Goal: Task Accomplishment & Management: Use online tool/utility

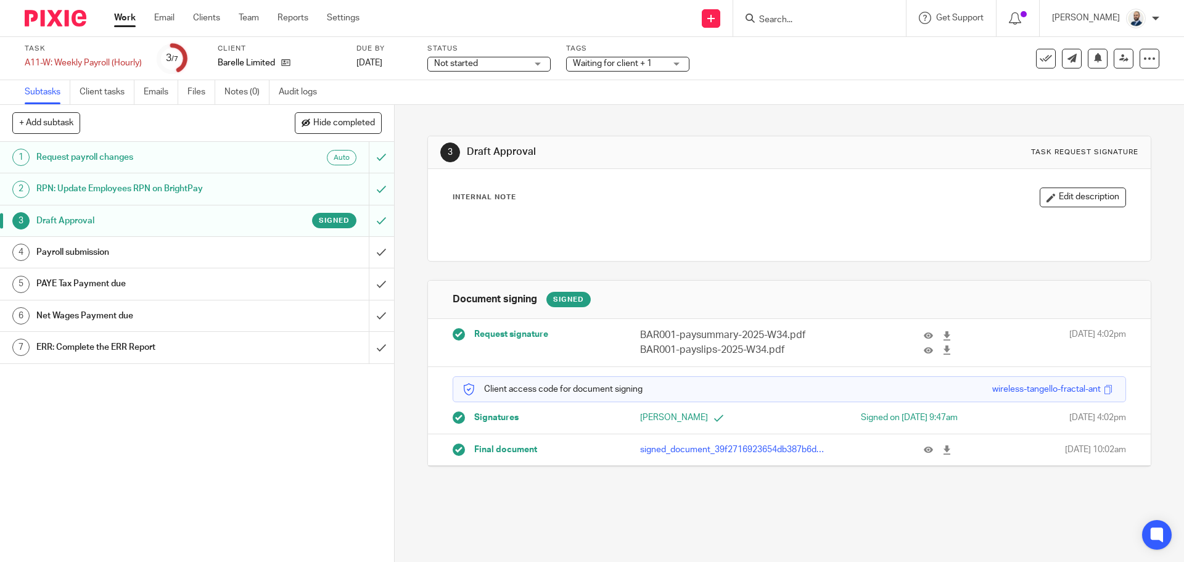
click at [254, 248] on div "Payroll submission" at bounding box center [196, 252] width 320 height 18
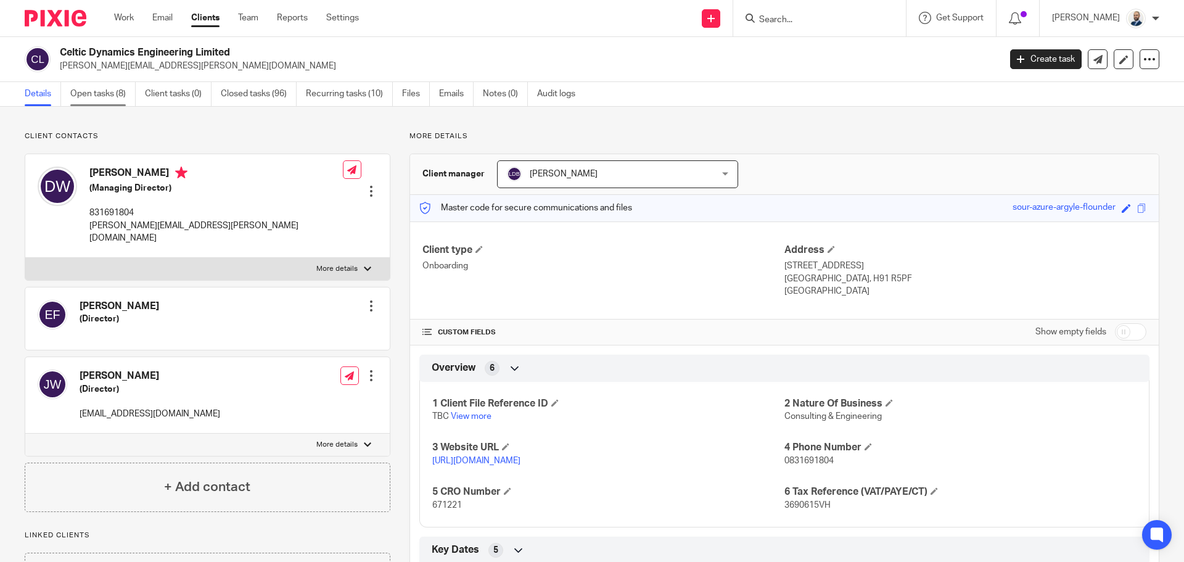
click at [125, 101] on link "Open tasks (8)" at bounding box center [102, 94] width 65 height 24
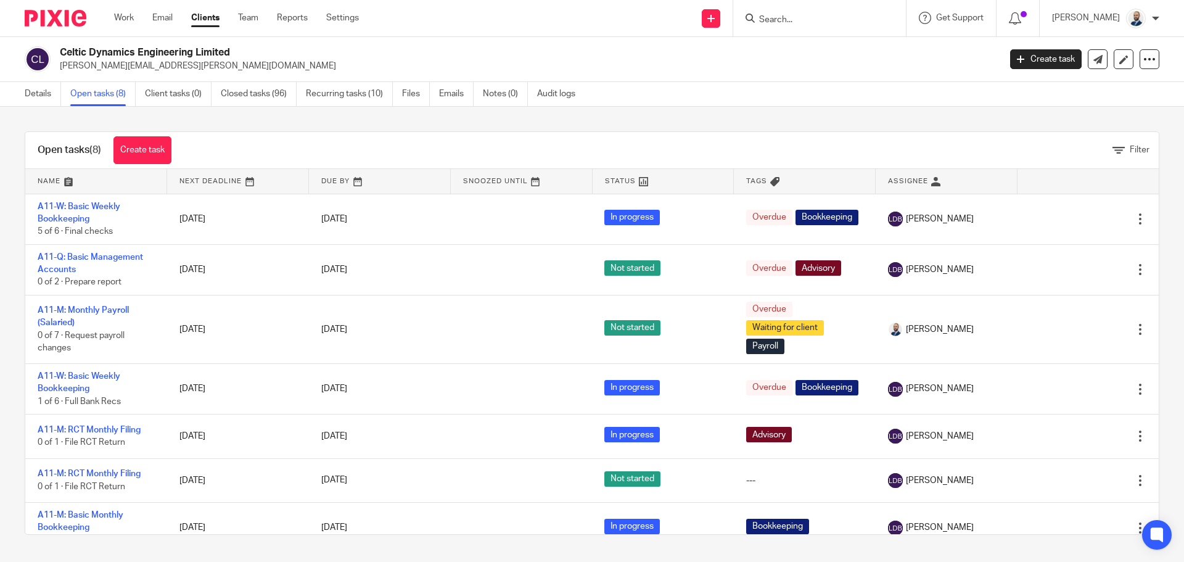
drag, startPoint x: 202, startPoint y: 31, endPoint x: 211, endPoint y: 19, distance: 14.9
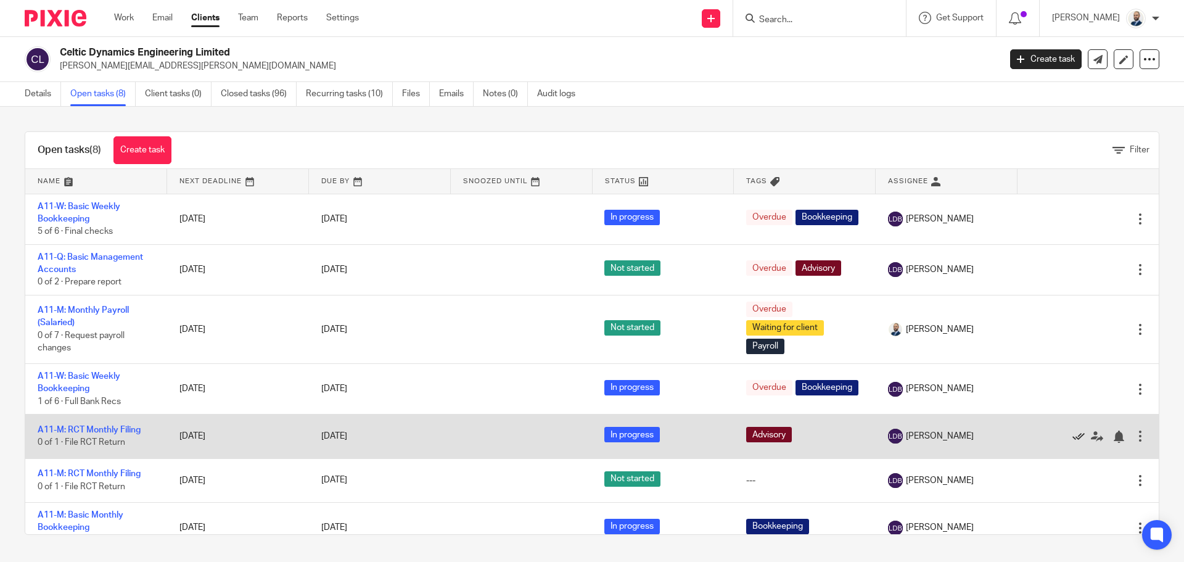
click at [1072, 437] on icon at bounding box center [1078, 436] width 12 height 12
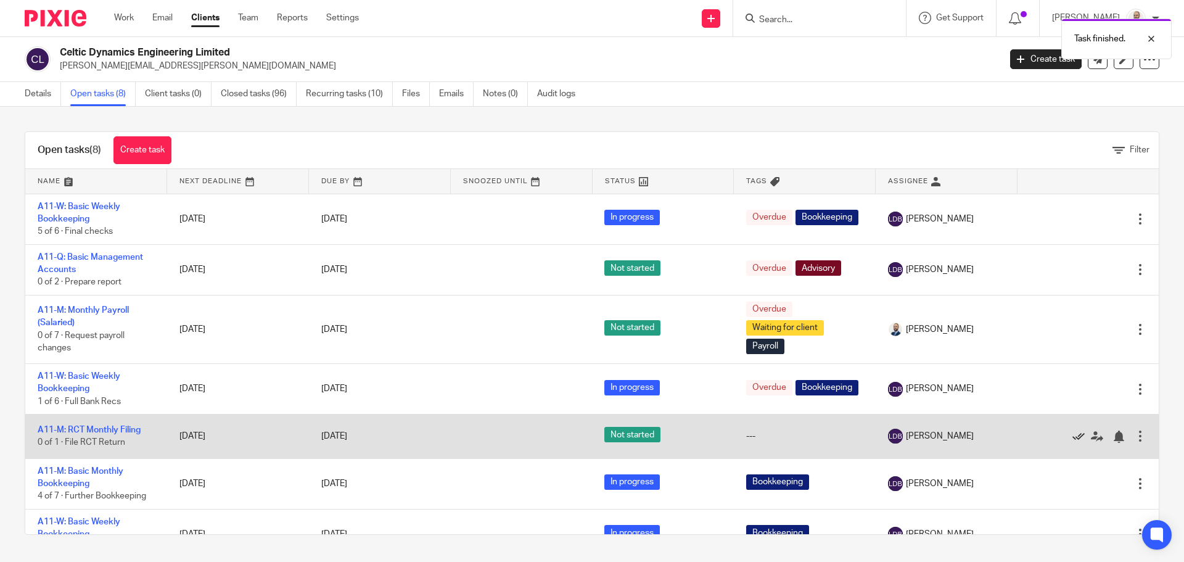
click at [1072, 435] on icon at bounding box center [1078, 436] width 12 height 12
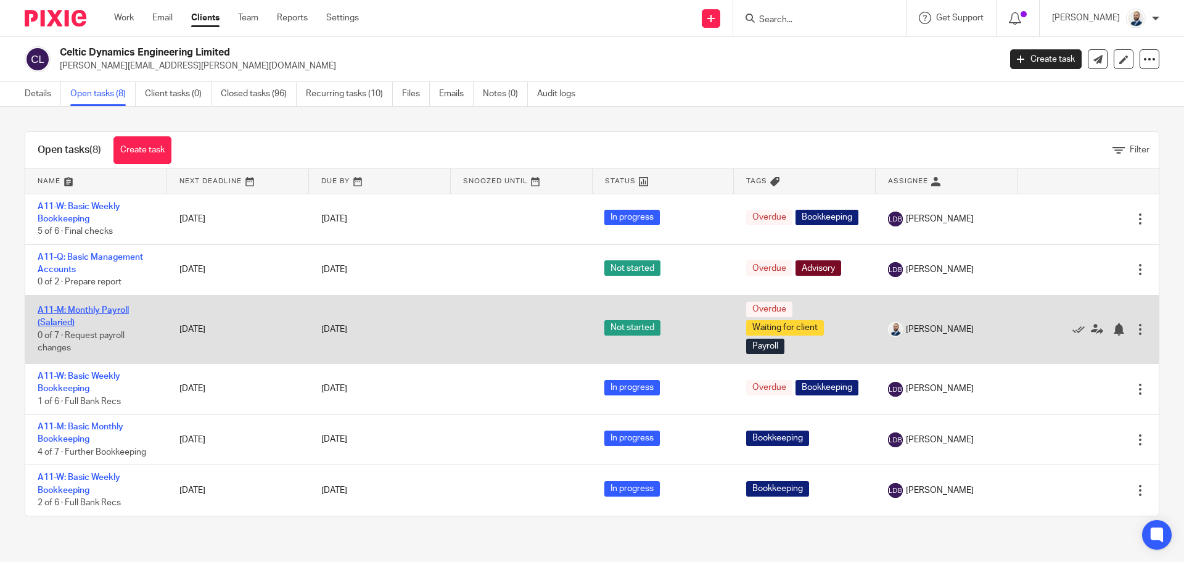
click at [75, 314] on link "A11-M: Monthly Payroll (Salaried)" at bounding box center [83, 316] width 91 height 21
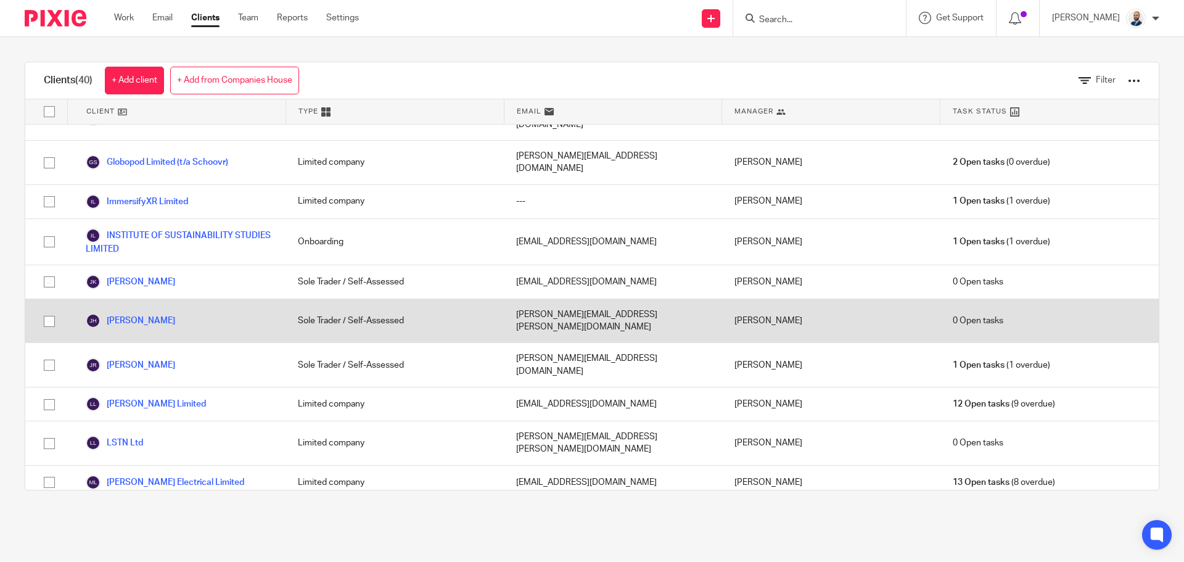
scroll to position [863, 0]
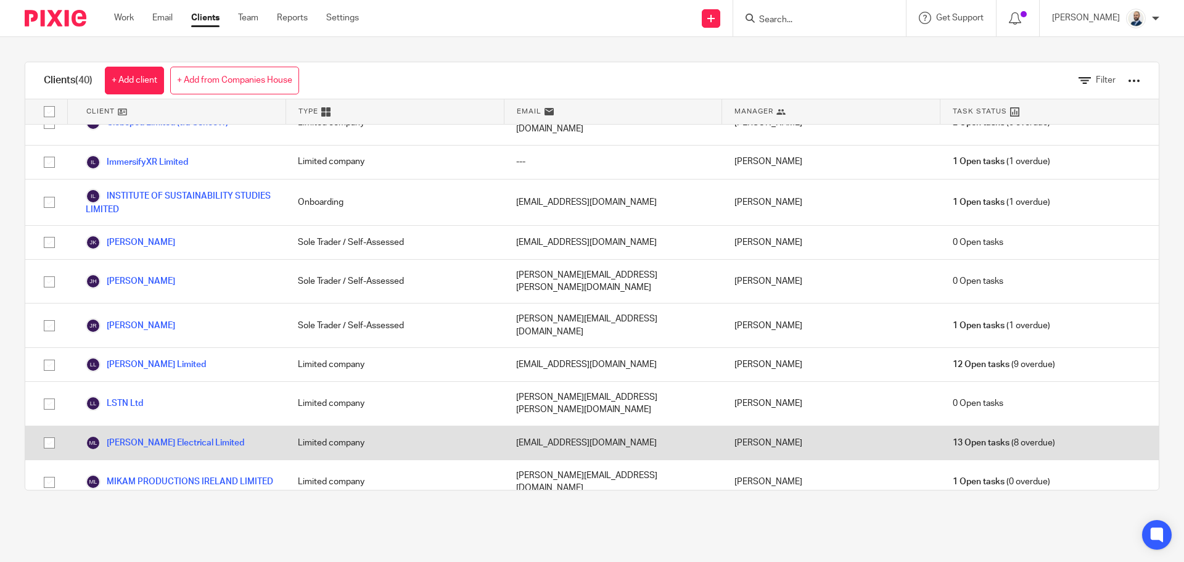
click at [189, 426] on div "Mick Dwyer Electrical Limited" at bounding box center [176, 442] width 218 height 33
drag, startPoint x: 189, startPoint y: 308, endPoint x: 195, endPoint y: 299, distance: 10.6
click at [190, 426] on div "Mick Dwyer Electrical Limited" at bounding box center [176, 442] width 218 height 33
click at [195, 435] on link "Mick Dwyer Electrical Limited" at bounding box center [165, 442] width 158 height 15
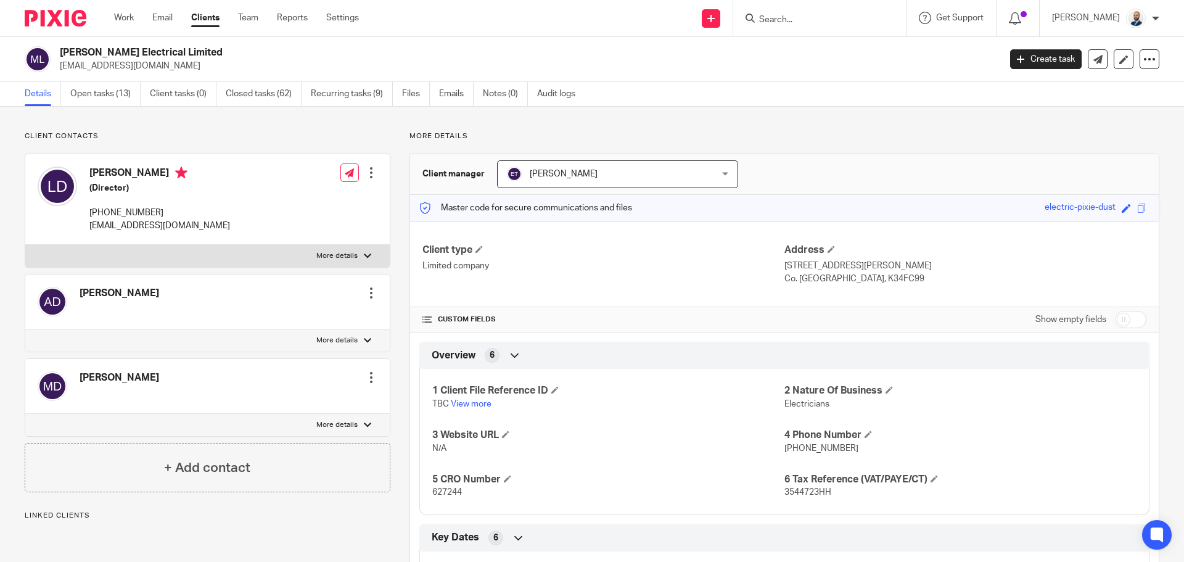
click at [210, 248] on label "More details" at bounding box center [207, 256] width 364 height 22
click at [25, 245] on input "More details" at bounding box center [25, 244] width 1 height 1
checkbox input "true"
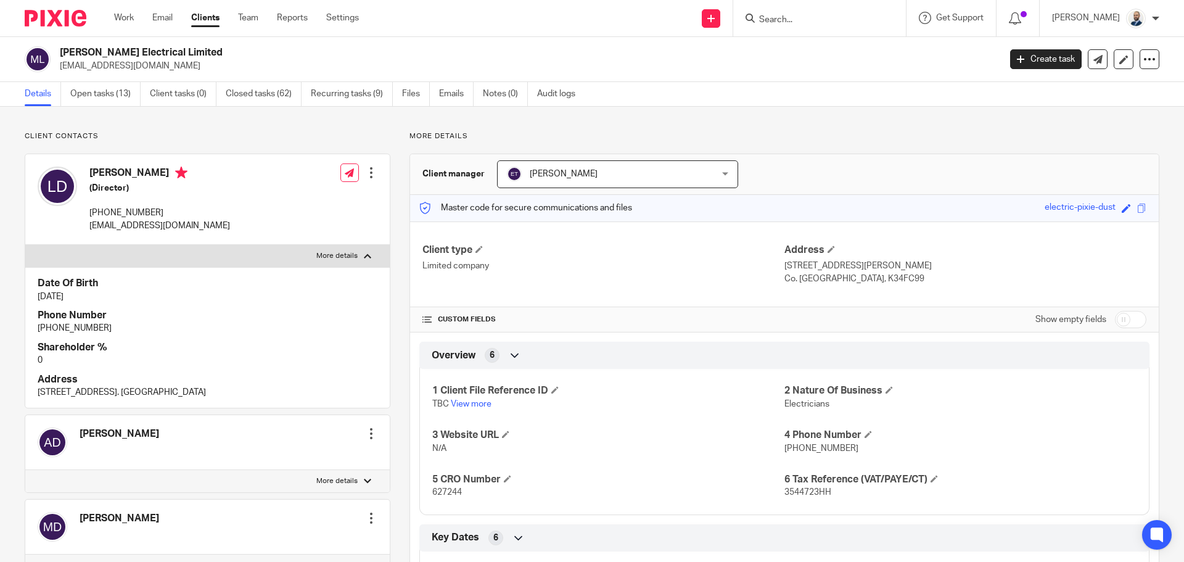
click at [131, 212] on p "[PHONE_NUMBER]" at bounding box center [159, 213] width 141 height 12
copy p "353868842036"
click at [196, 222] on p "mickdwyerelectrical@gmail.com" at bounding box center [159, 225] width 141 height 12
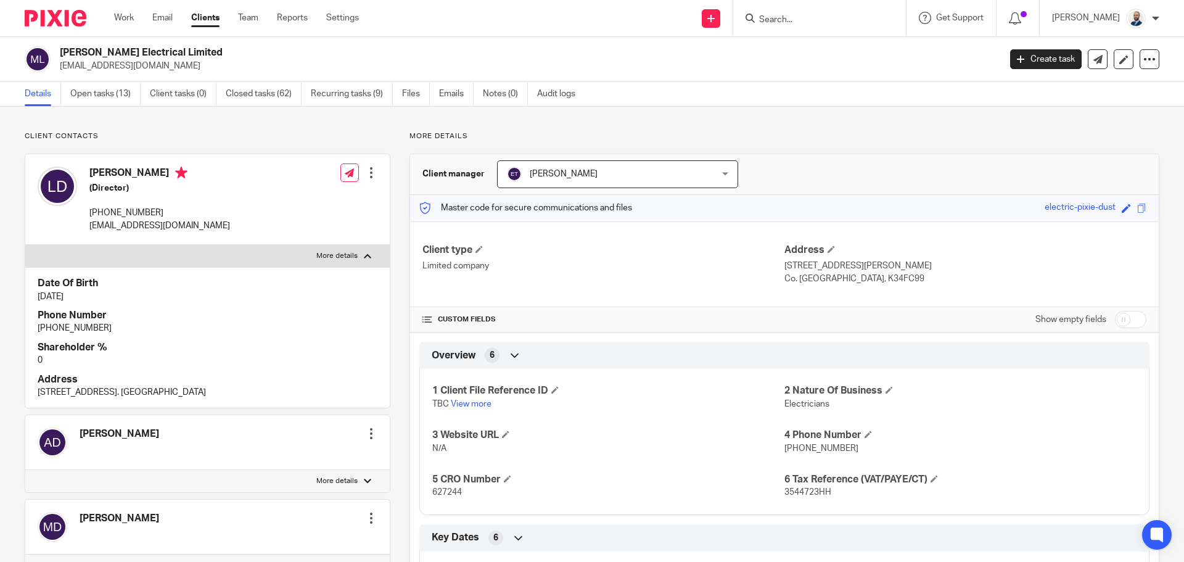
click at [194, 226] on p "mickdwyerelectrical@gmail.com" at bounding box center [159, 225] width 141 height 12
drag, startPoint x: 88, startPoint y: 224, endPoint x: 242, endPoint y: 227, distance: 154.2
click at [242, 227] on div "Louis Dwyer (Director) +353868842036 mickdwyerelectrical@gmail.com Edit contact…" at bounding box center [207, 199] width 364 height 91
copy p "mickdwyerelectrical@gmail.com"
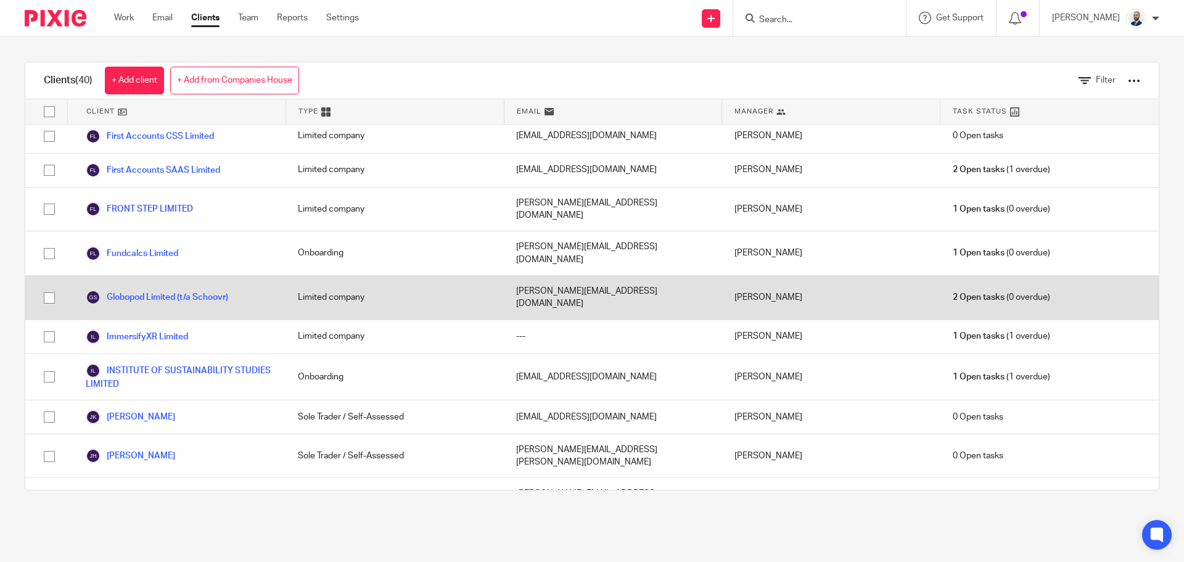
scroll to position [863, 0]
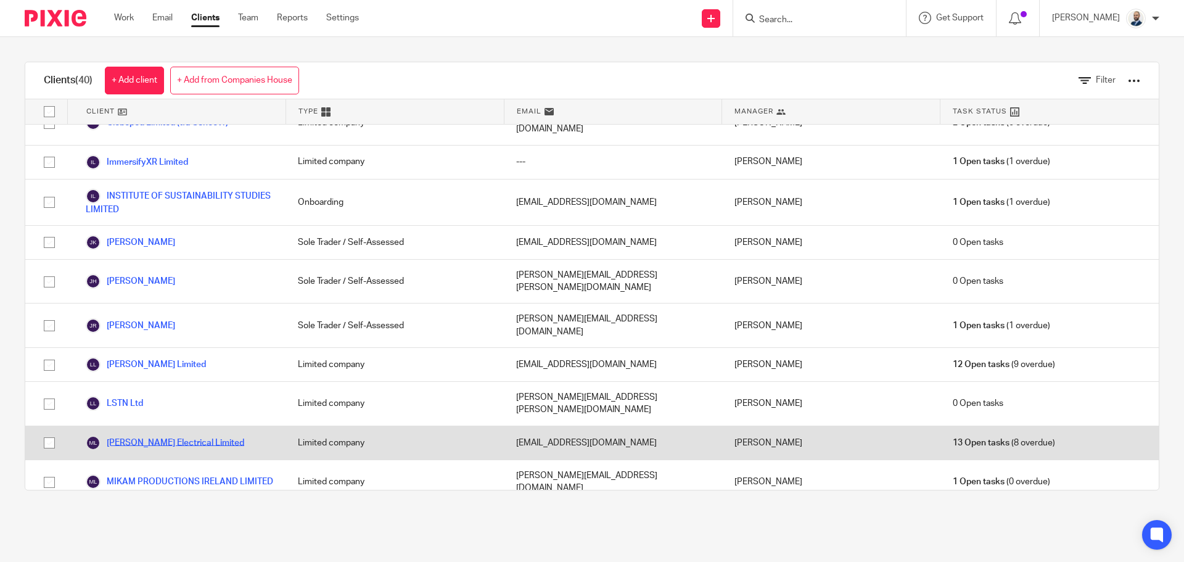
click at [182, 435] on link "[PERSON_NAME] Electrical Limited" at bounding box center [165, 442] width 158 height 15
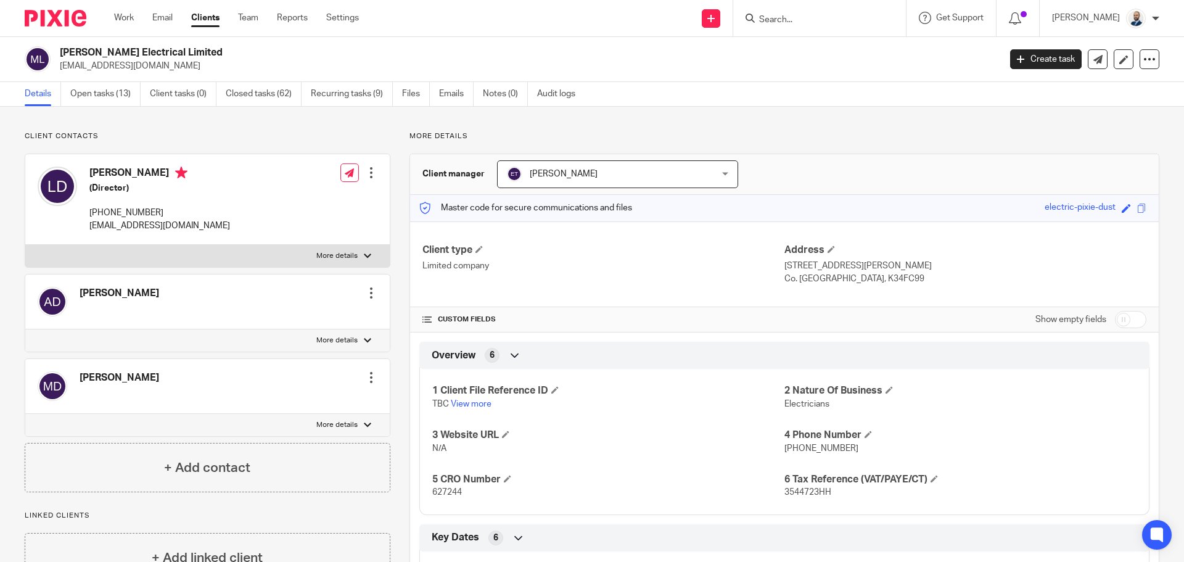
drag, startPoint x: 774, startPoint y: 266, endPoint x: 862, endPoint y: 267, distance: 87.6
click at [861, 277] on div "Client type Limited company Address [STREET_ADDRESS][PERSON_NAME] Co. [GEOGRAPH…" at bounding box center [784, 264] width 748 height 86
copy div "Address [STREET_ADDRESS][PERSON_NAME] [GEOGRAPHIC_DATA], K34FC99"
click at [874, 240] on div "Client type Limited company Address 29 Thomas Hand Street, Skerries Co. Dublin,…" at bounding box center [784, 264] width 748 height 86
drag, startPoint x: 861, startPoint y: 278, endPoint x: 779, endPoint y: 268, distance: 82.7
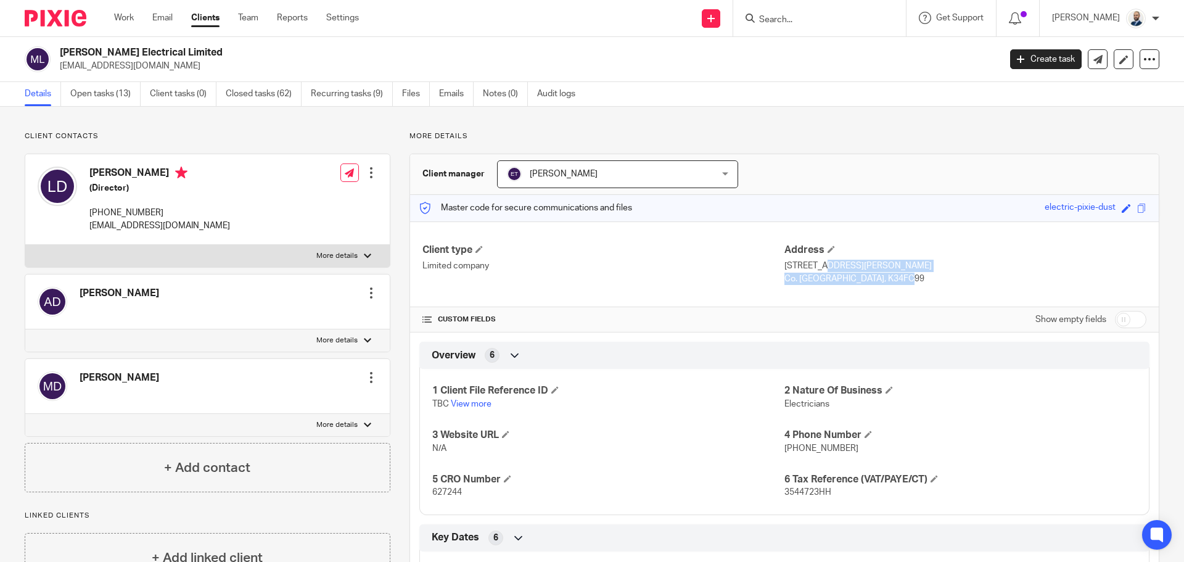
click at [784, 268] on div "Address 29 Thomas Hand Street, Skerries Co. Dublin, K34FC99" at bounding box center [965, 264] width 362 height 41
copy div "29 Thomas Hand Street, Skerries Co. Dublin, K34FC99"
click at [115, 212] on p "+353868842036" at bounding box center [159, 213] width 141 height 12
copy p "353868842036"
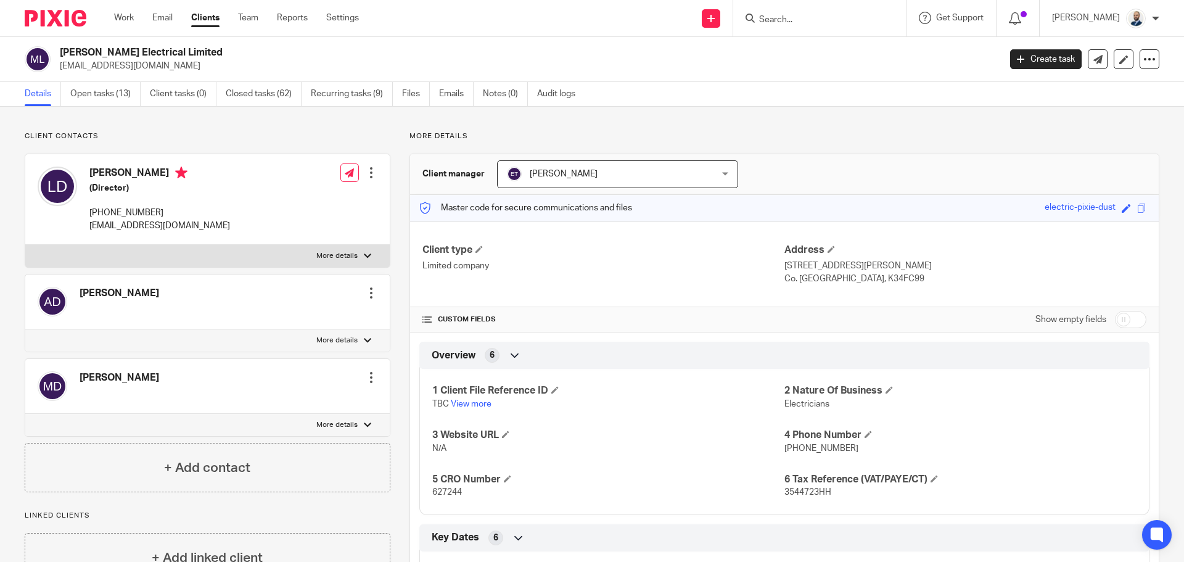
click at [171, 224] on p "mickdwyerelectrical@gmail.com" at bounding box center [159, 225] width 141 height 12
copy p "gmail"
drag, startPoint x: 218, startPoint y: 224, endPoint x: 117, endPoint y: 231, distance: 101.3
click at [117, 231] on div "Louis Dwyer (Director) +353868842036 mickdwyerelectrical@gmail.com Edit contact…" at bounding box center [207, 199] width 364 height 91
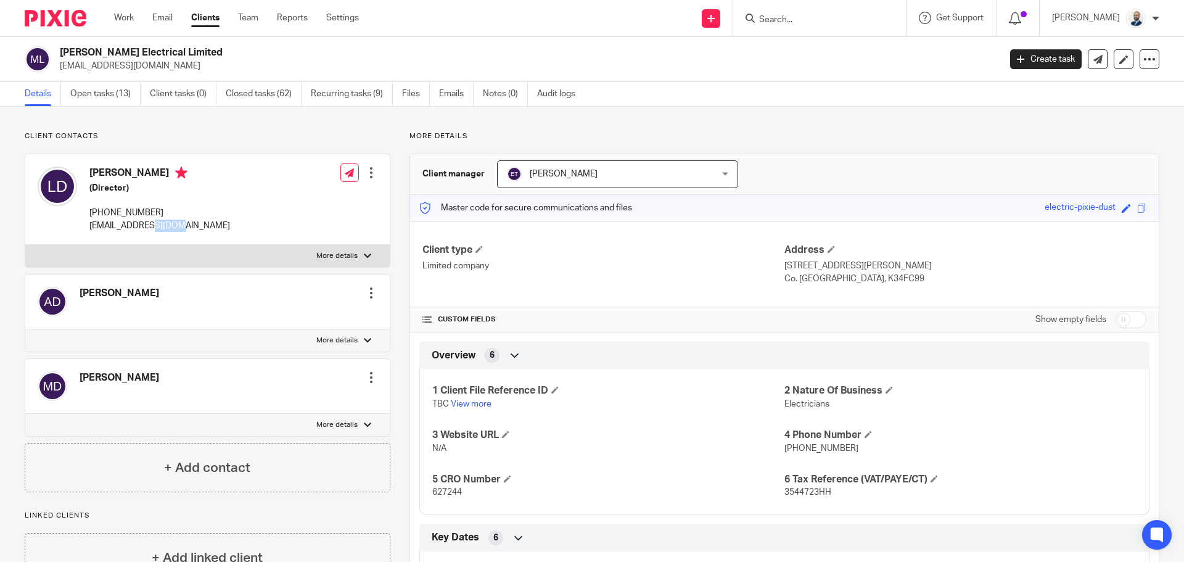
drag, startPoint x: 176, startPoint y: 232, endPoint x: 191, endPoint y: 232, distance: 14.8
click at [191, 232] on div "Louis Dwyer (Director) +353868842036 mickdwyerelectrical@gmail.com" at bounding box center [134, 199] width 192 height 78
drag, startPoint x: 231, startPoint y: 235, endPoint x: 91, endPoint y: 228, distance: 140.1
click at [91, 228] on div "Louis Dwyer (Director) +353868842036 mickdwyerelectrical@gmail.com Edit contact…" at bounding box center [207, 199] width 364 height 91
copy p "mickdwyerelectrical@gmail.com"
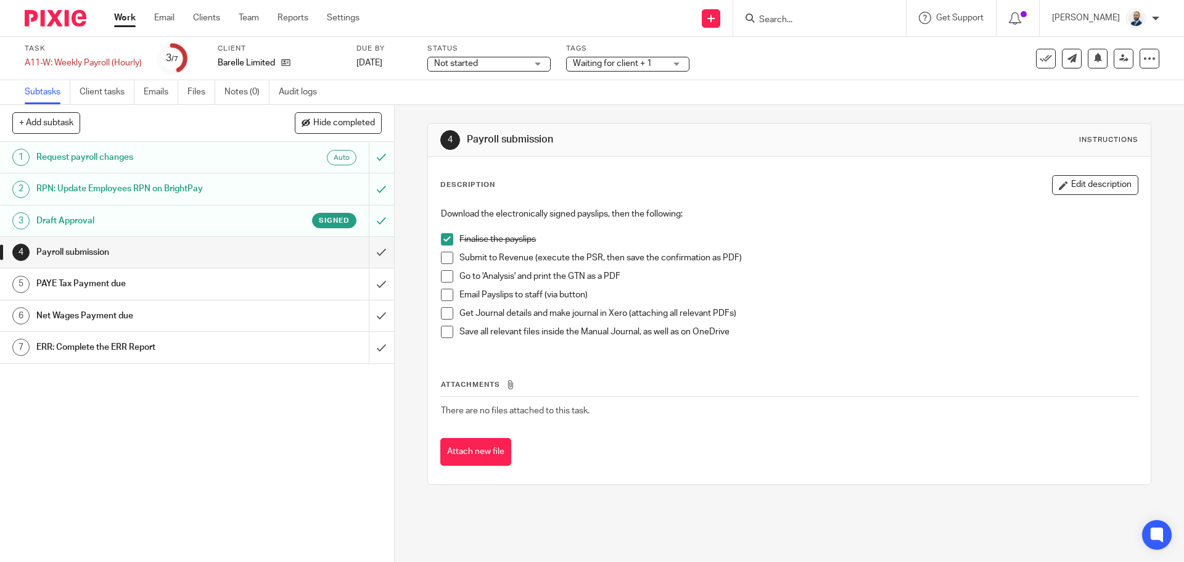
click at [441, 259] on span at bounding box center [447, 258] width 12 height 12
click at [441, 274] on span at bounding box center [447, 276] width 12 height 12
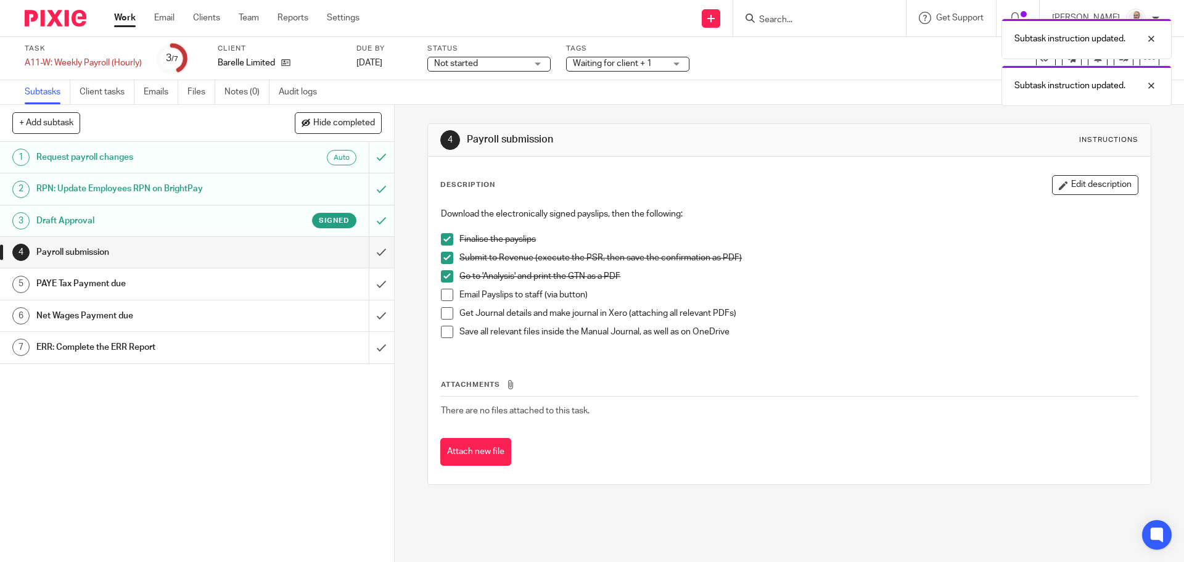
drag, startPoint x: 442, startPoint y: 289, endPoint x: 443, endPoint y: 302, distance: 13.0
click at [441, 290] on span at bounding box center [447, 295] width 12 height 12
click at [443, 309] on span at bounding box center [447, 313] width 12 height 12
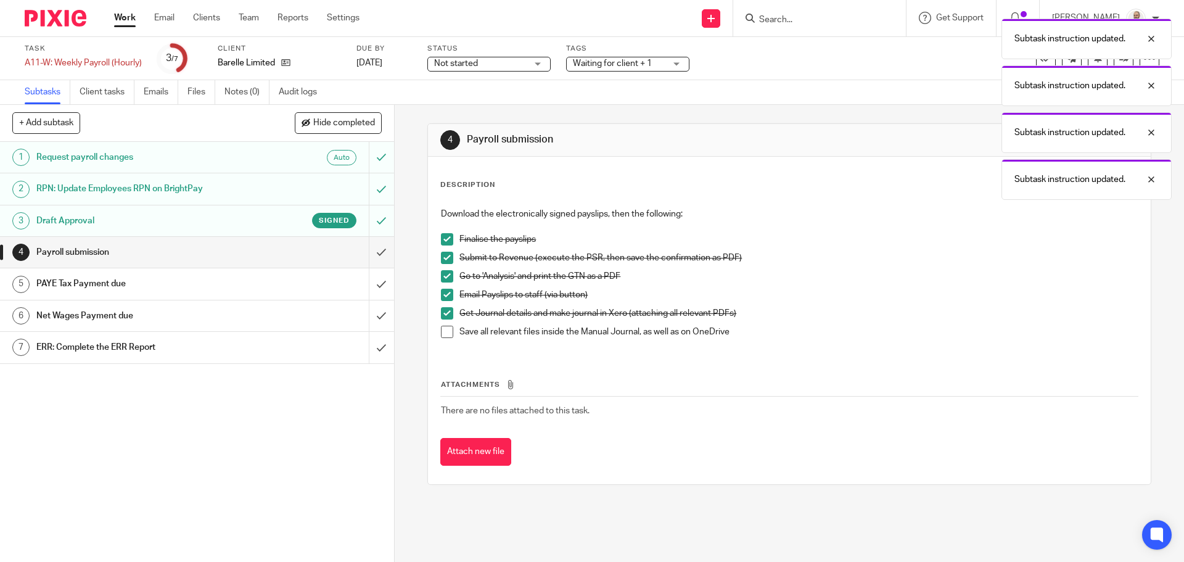
click at [444, 326] on span at bounding box center [447, 332] width 12 height 12
click at [381, 263] on input "submit" at bounding box center [197, 252] width 394 height 31
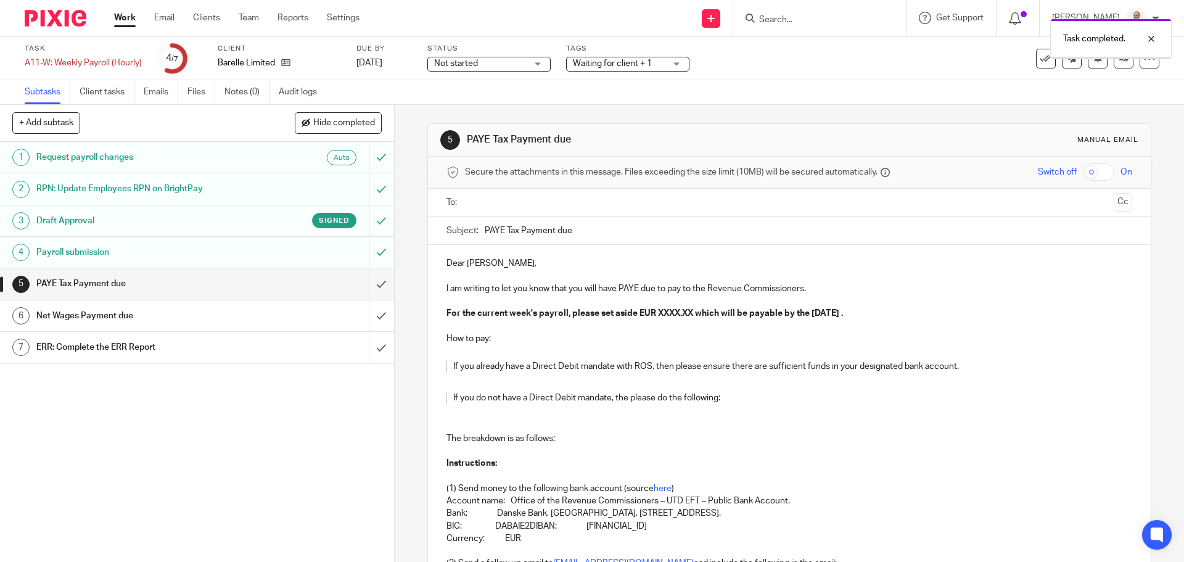
click at [483, 198] on input "text" at bounding box center [788, 202] width 639 height 14
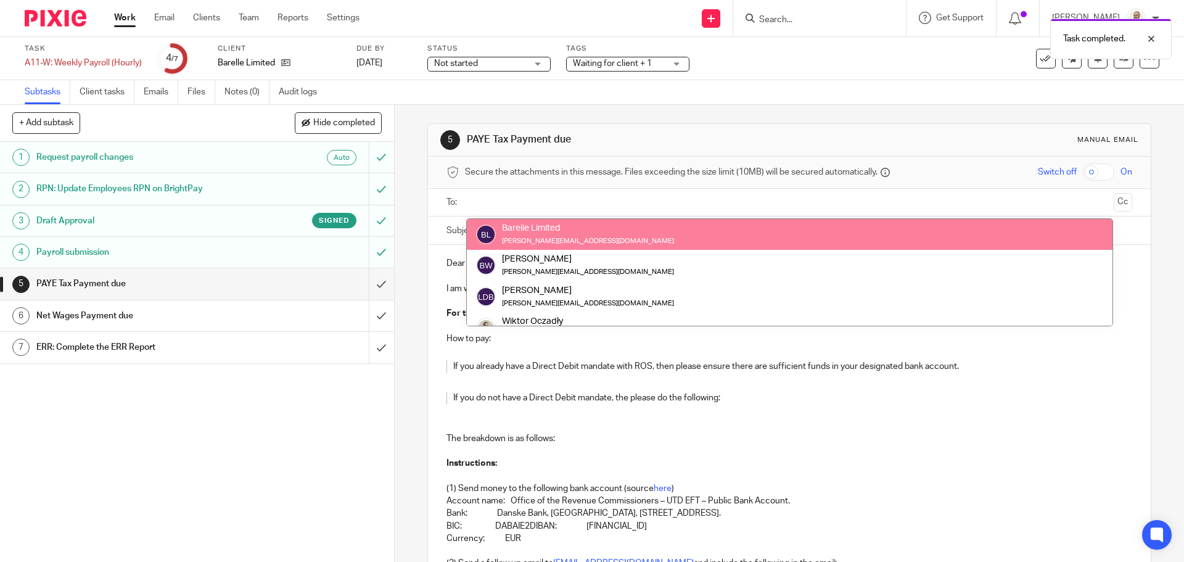
drag, startPoint x: 514, startPoint y: 234, endPoint x: 524, endPoint y: 235, distance: 10.6
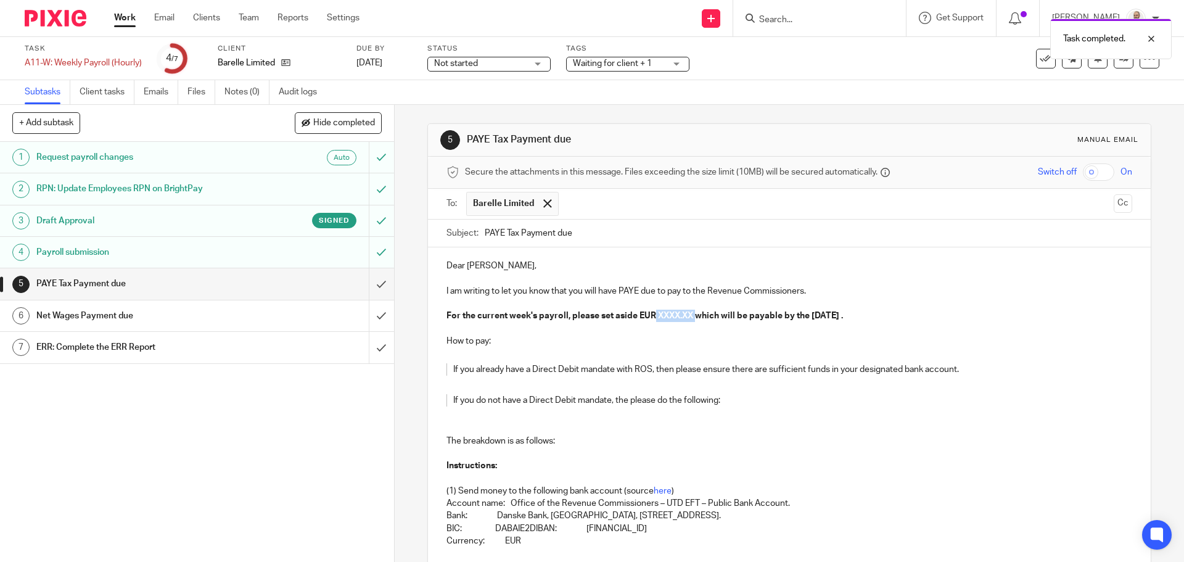
drag, startPoint x: 652, startPoint y: 313, endPoint x: 694, endPoint y: 314, distance: 41.9
click at [694, 314] on strong "For the current week's payroll, please set aside EUR XXXX.XX which will be paya…" at bounding box center [644, 315] width 396 height 9
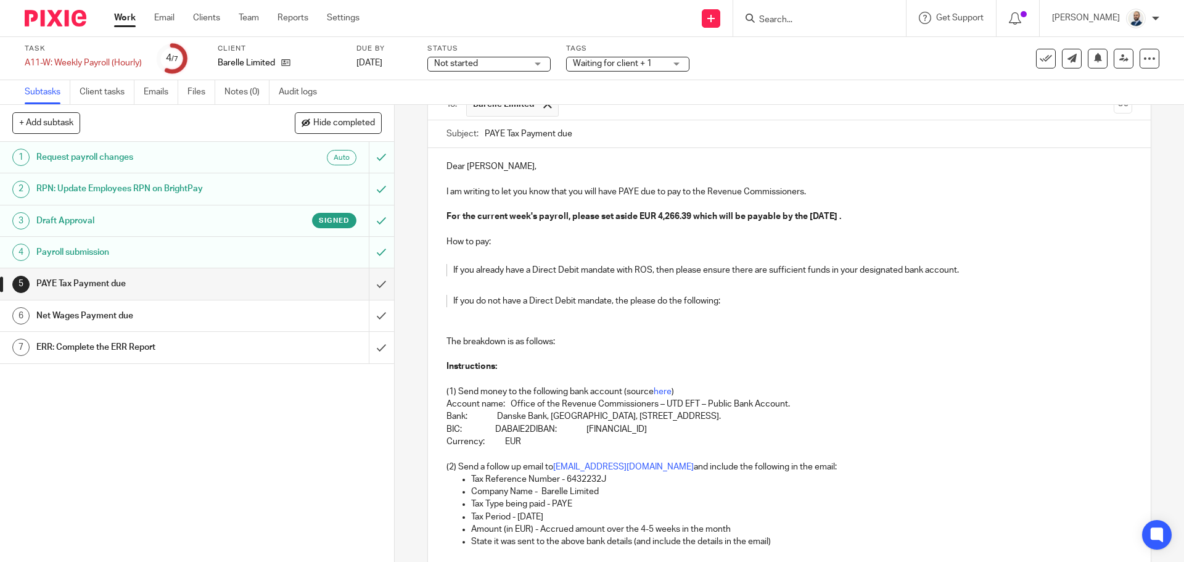
scroll to position [242, 0]
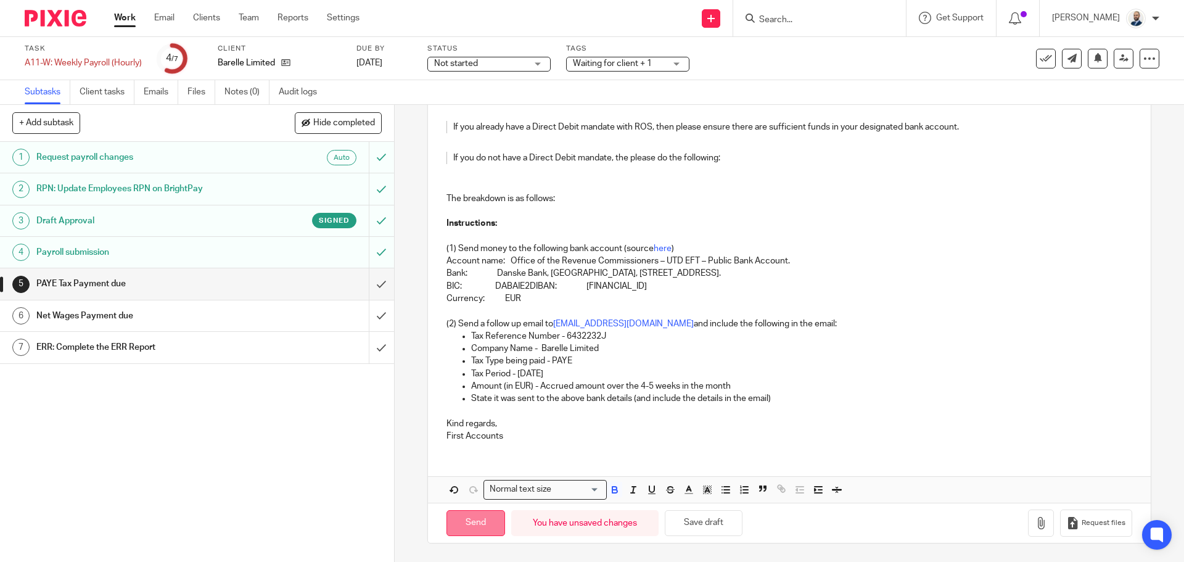
click at [480, 525] on input "Send" at bounding box center [475, 523] width 59 height 27
type input "Sent"
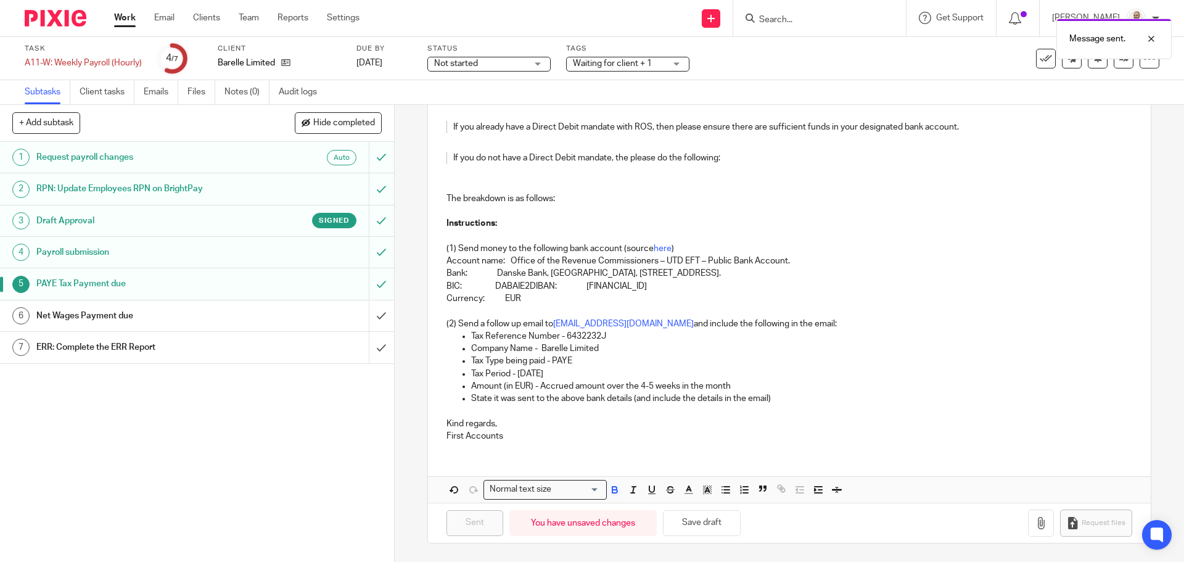
click at [176, 312] on h1 "Net Wages Payment due" at bounding box center [142, 315] width 213 height 18
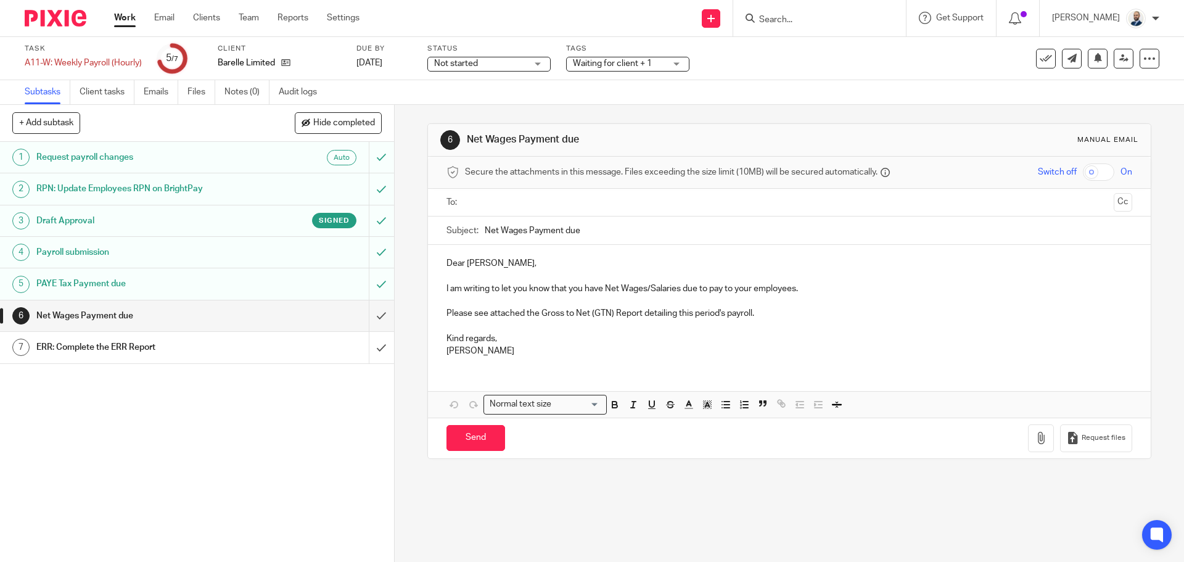
click at [549, 200] on input "text" at bounding box center [788, 202] width 639 height 14
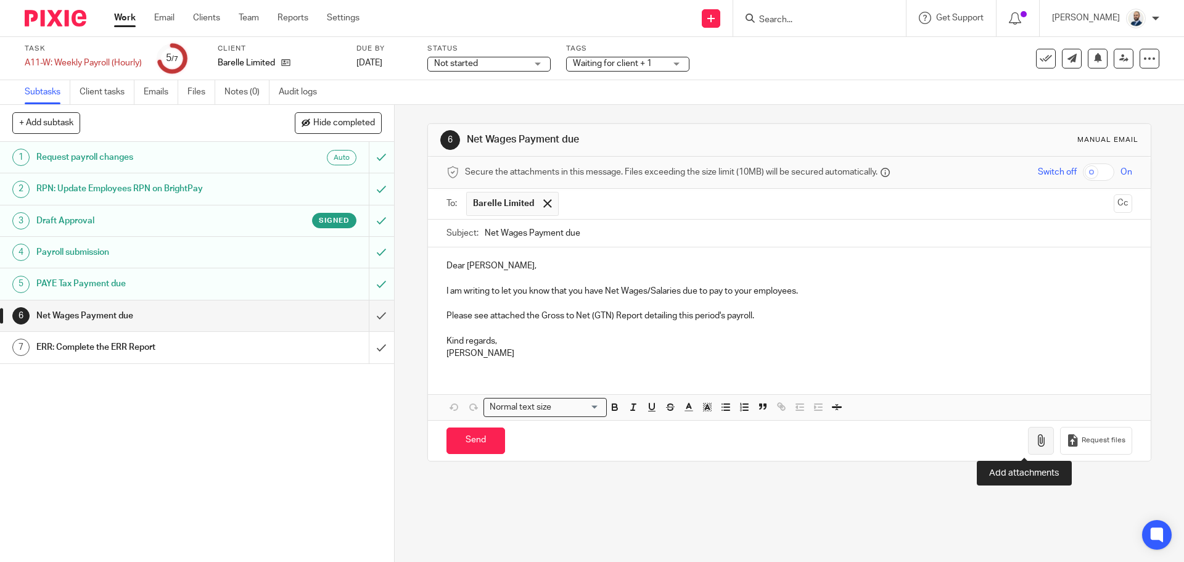
click at [1034, 448] on button "button" at bounding box center [1041, 441] width 26 height 28
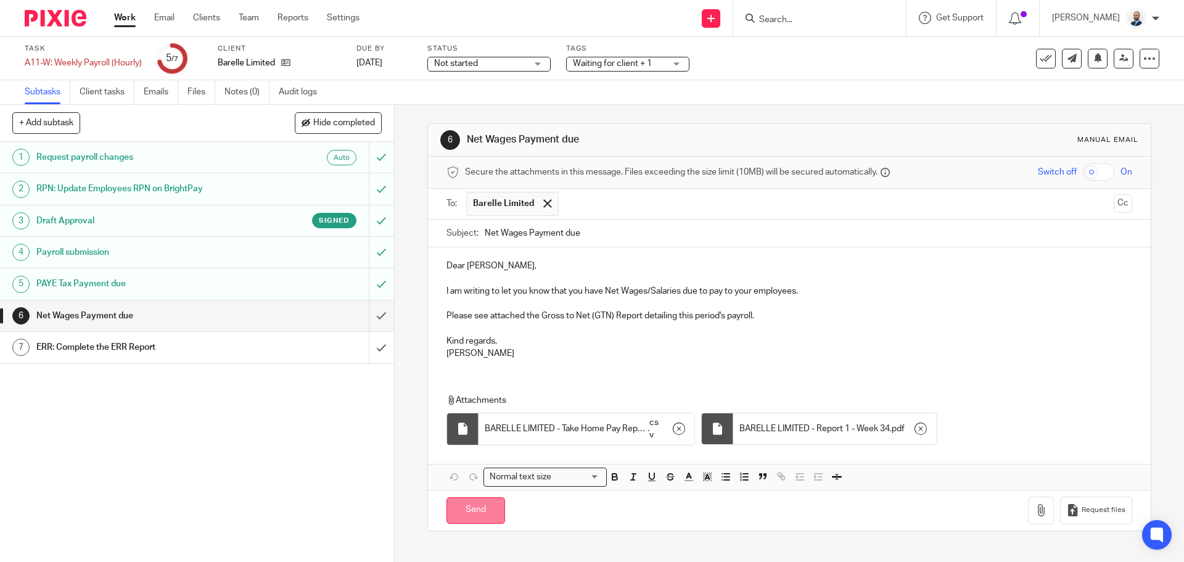
click at [475, 514] on input "Send" at bounding box center [475, 510] width 59 height 27
type input "Sent"
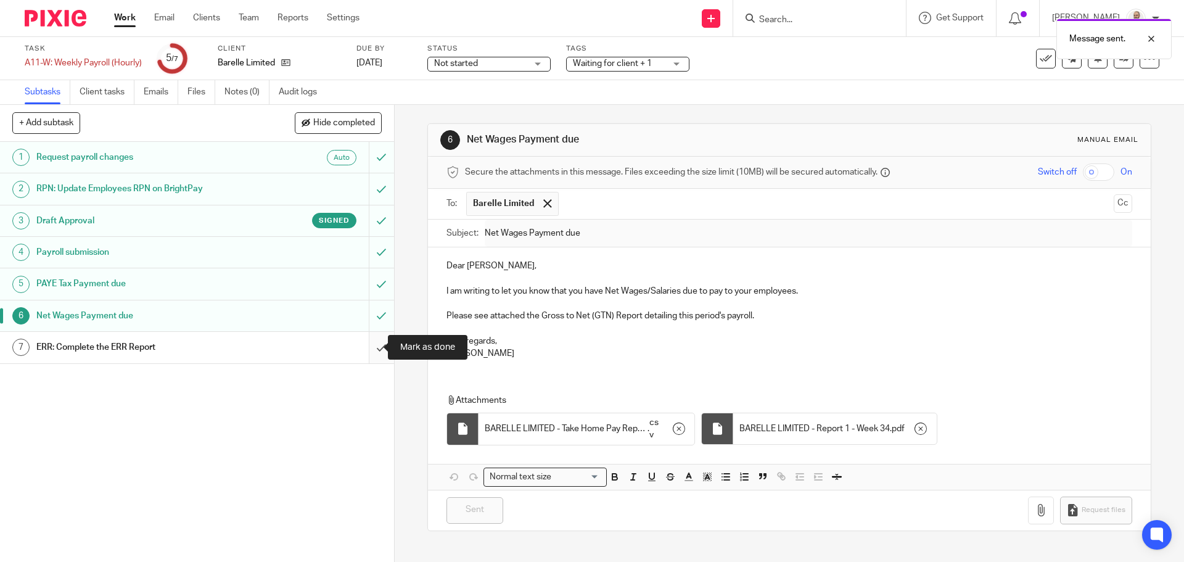
click at [366, 350] on input "submit" at bounding box center [197, 347] width 394 height 31
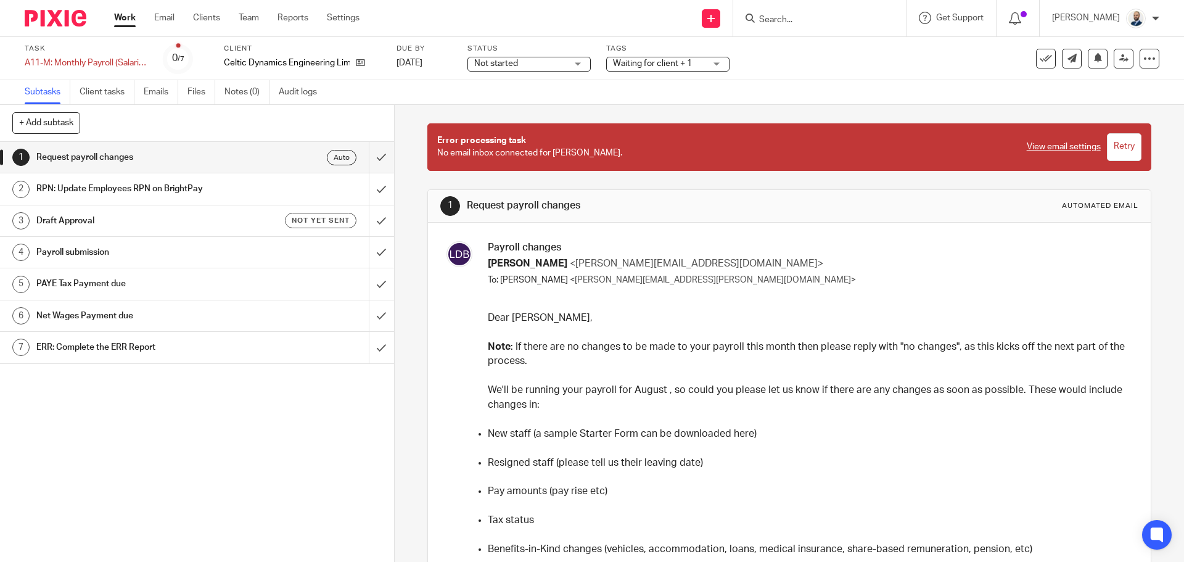
drag, startPoint x: 227, startPoint y: 17, endPoint x: 179, endPoint y: 6, distance: 49.4
click at [371, 159] on input "submit" at bounding box center [197, 157] width 394 height 31
click at [376, 186] on input "submit" at bounding box center [197, 188] width 394 height 31
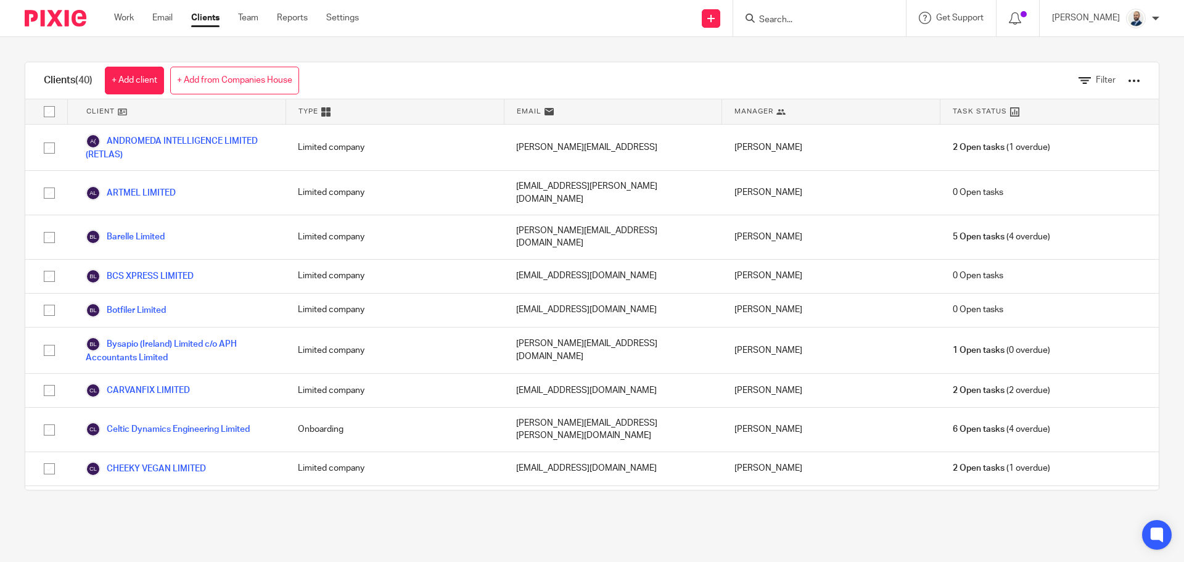
scroll to position [493, 0]
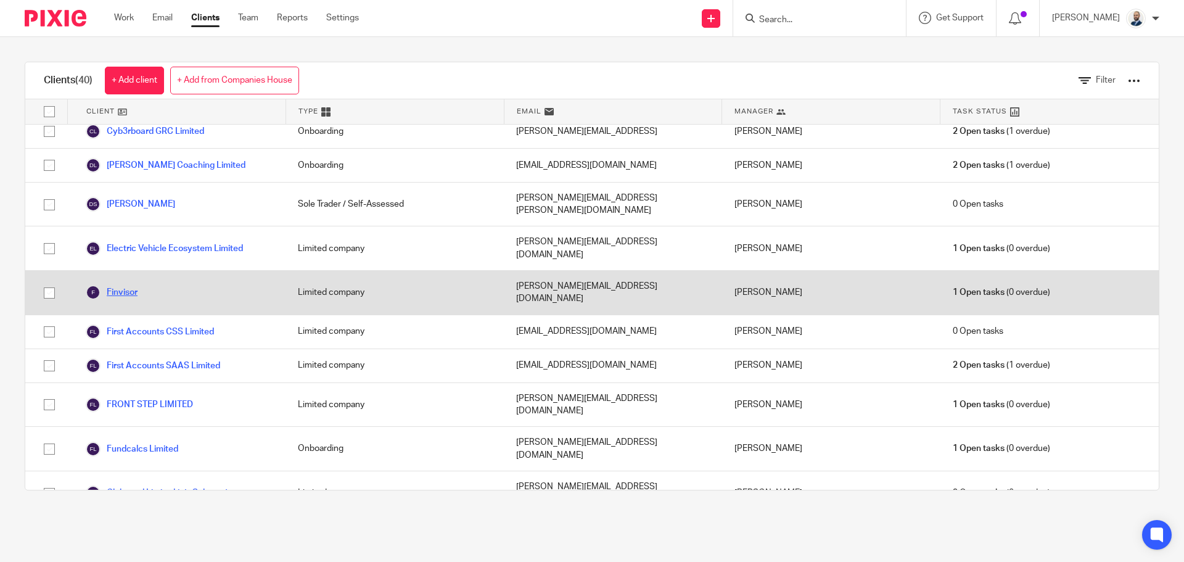
click at [110, 285] on link "Finvisor" at bounding box center [112, 292] width 52 height 15
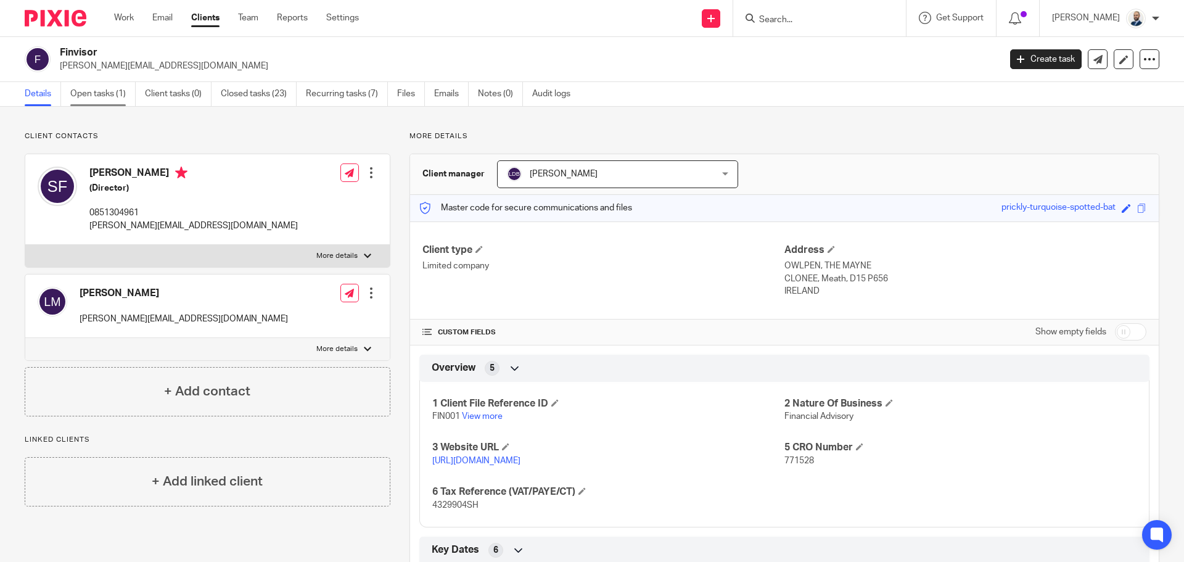
click at [100, 95] on link "Open tasks (1)" at bounding box center [102, 94] width 65 height 24
